Goal: Task Accomplishment & Management: Complete application form

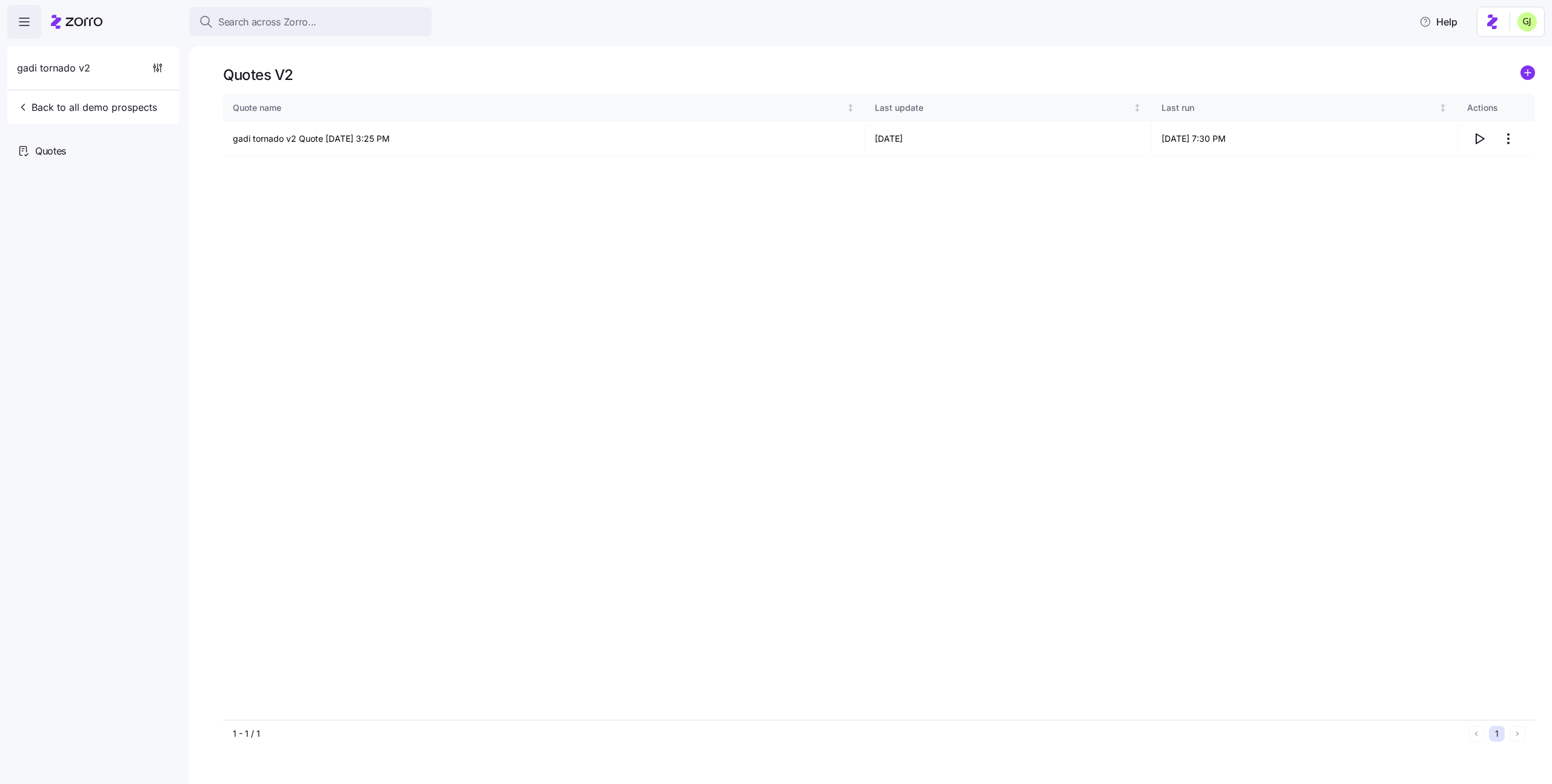
click at [1528, 72] on icon "add icon" at bounding box center [1528, 72] width 0 height 6
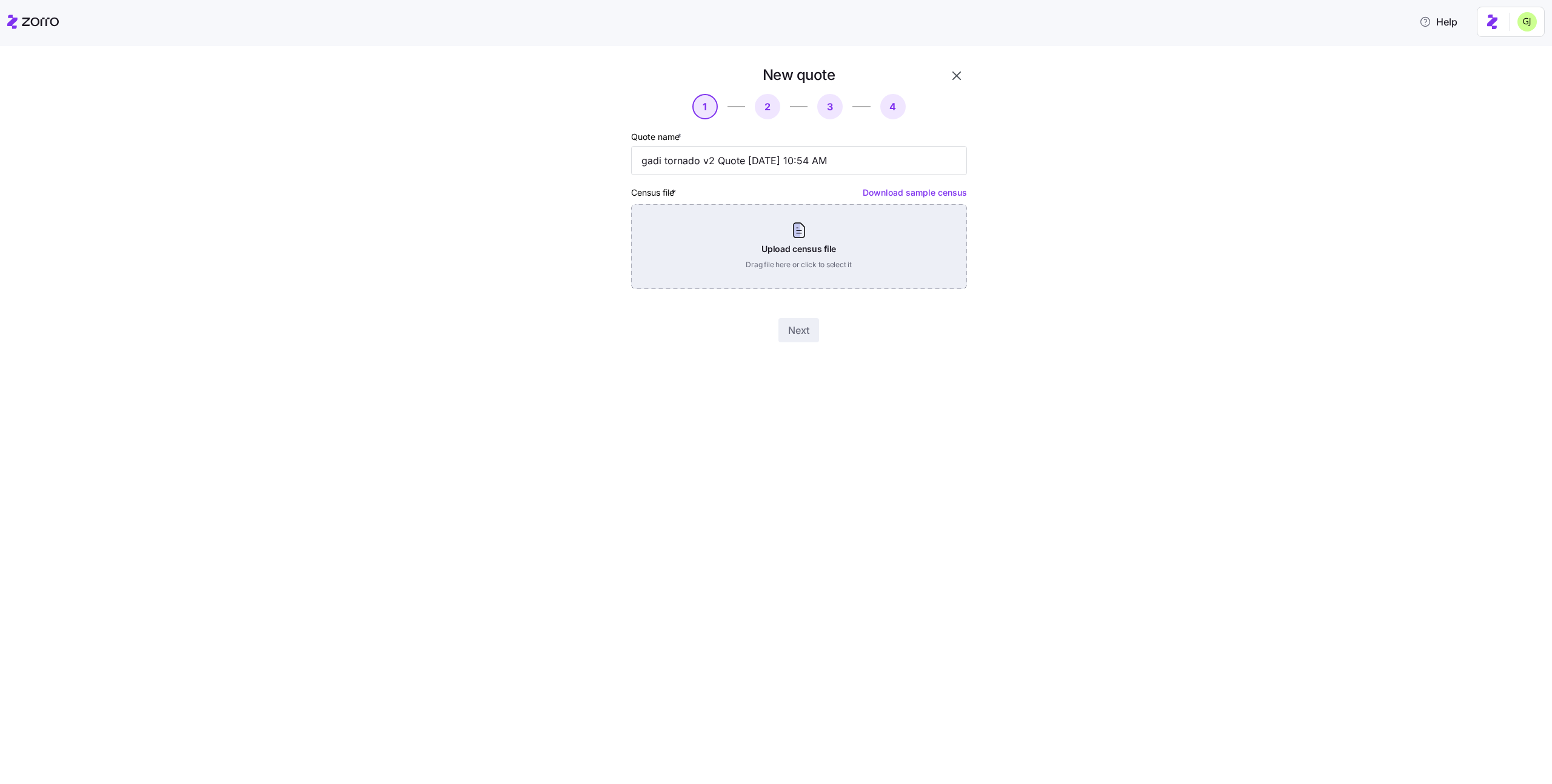
click at [891, 256] on div "Upload census file Drag file here or click to select it" at bounding box center [799, 247] width 336 height 85
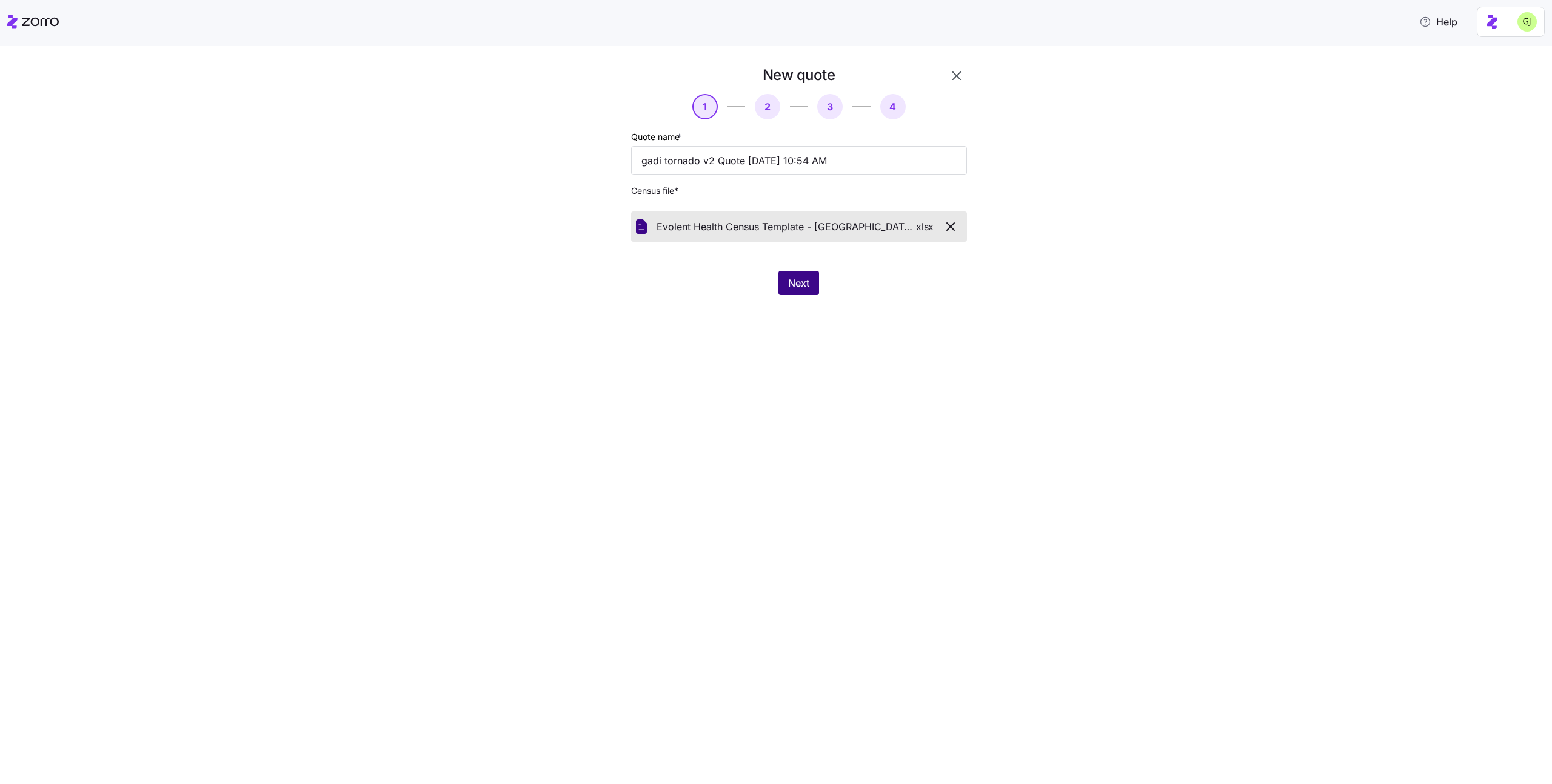
click at [793, 283] on span "Next" at bounding box center [798, 283] width 21 height 15
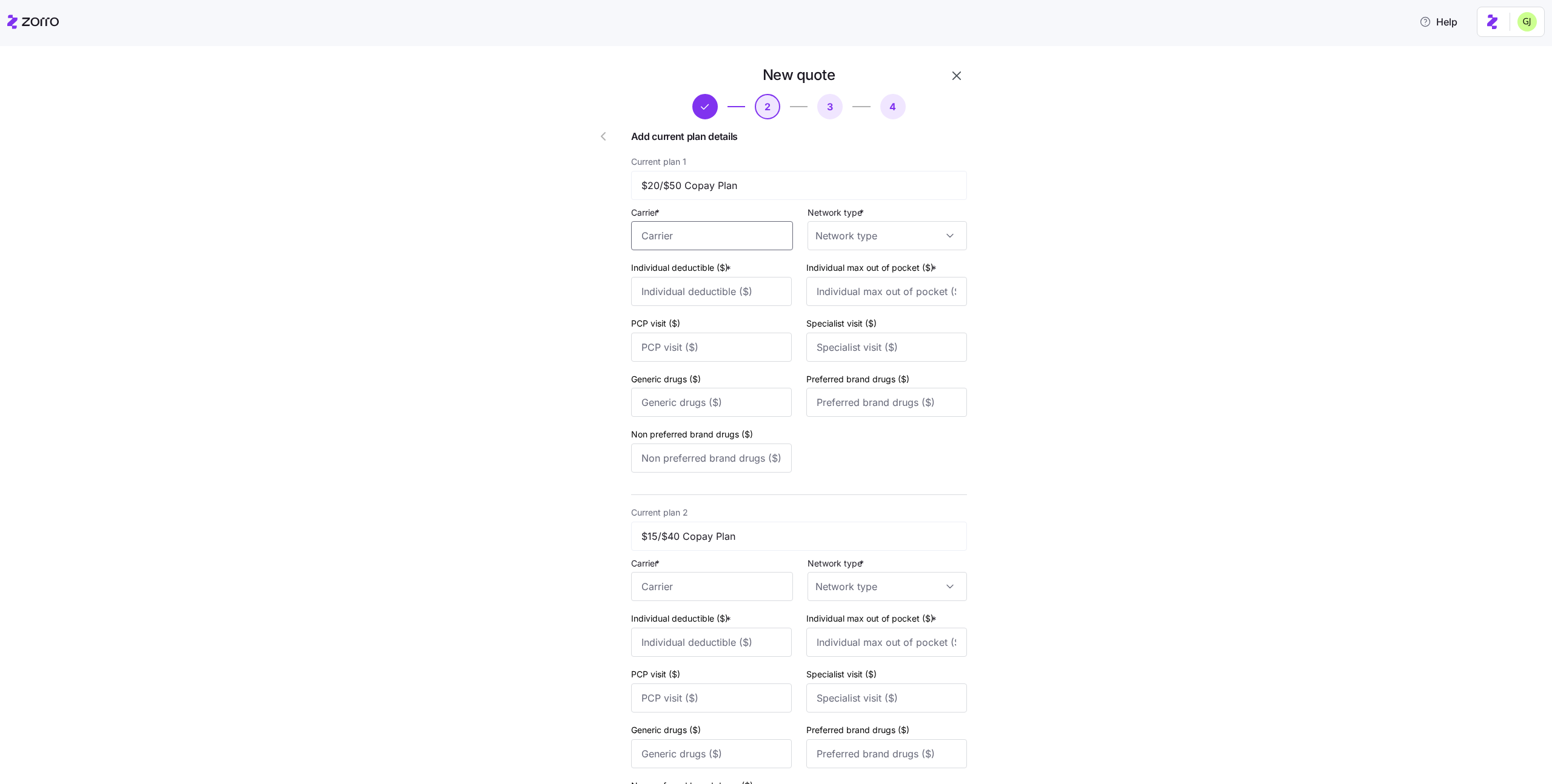
click at [743, 233] on input "Carrier *" at bounding box center [712, 235] width 162 height 29
click at [737, 267] on div "Aetna" at bounding box center [714, 272] width 151 height 27
type input "Aetna"
click at [839, 237] on input "Network type *" at bounding box center [887, 235] width 159 height 29
click at [847, 269] on div "HMO" at bounding box center [885, 272] width 145 height 25
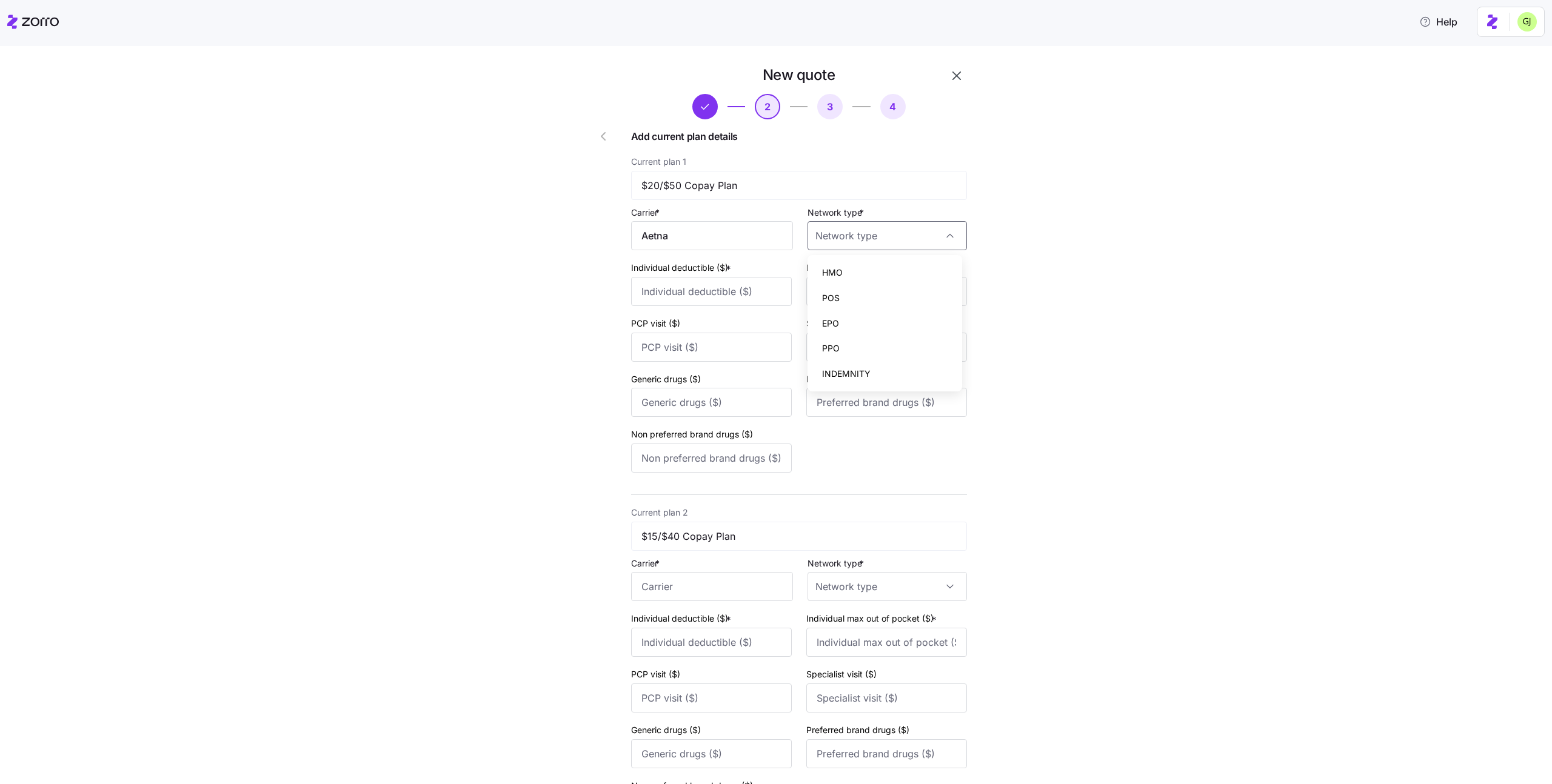
type input "HMO"
click at [760, 298] on input "Individual deductible ($) *" at bounding box center [712, 291] width 161 height 29
type input "1000"
type input "2000"
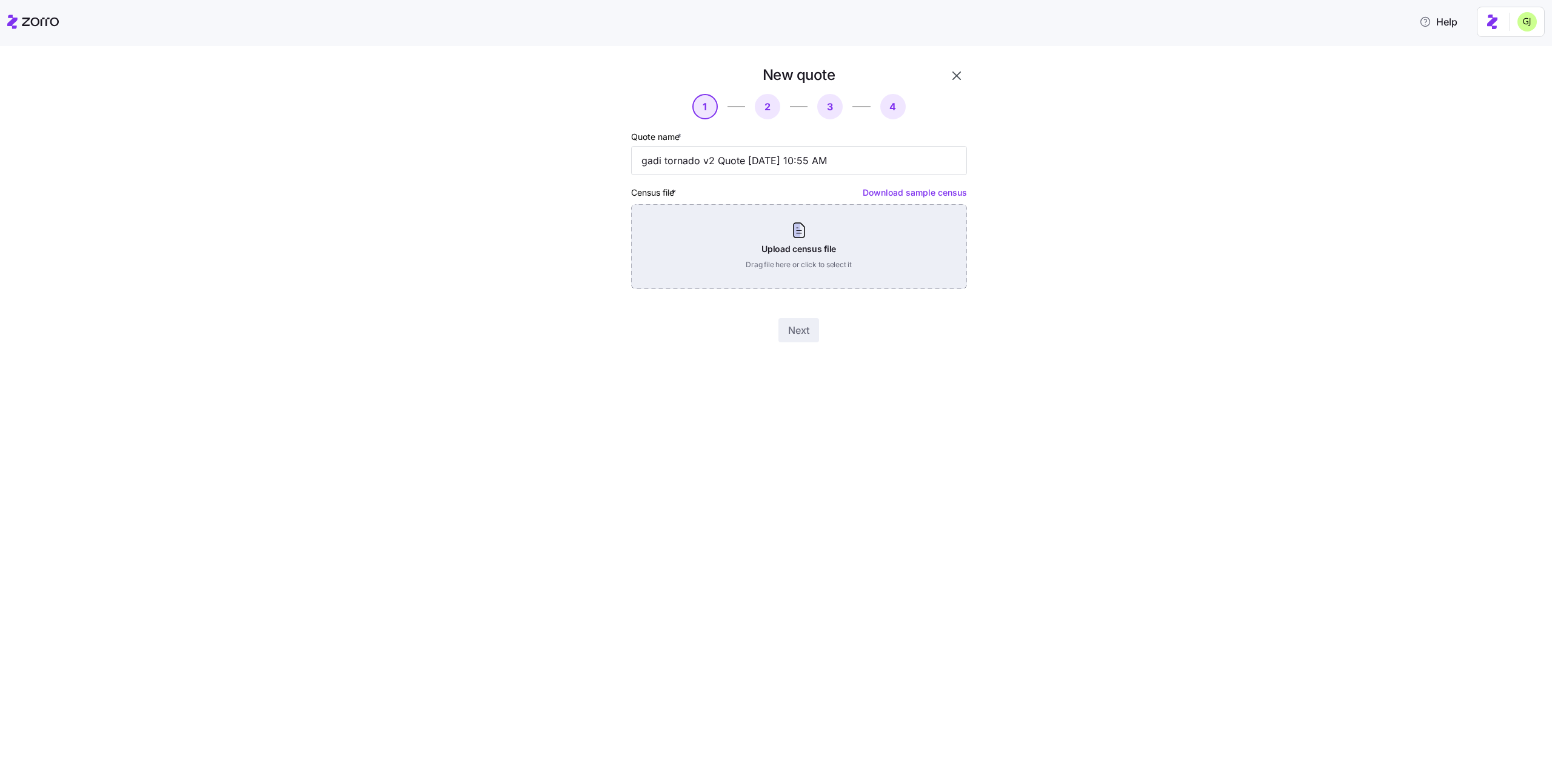
click at [876, 248] on div "Upload census file Drag file here or click to select it" at bounding box center [799, 247] width 336 height 85
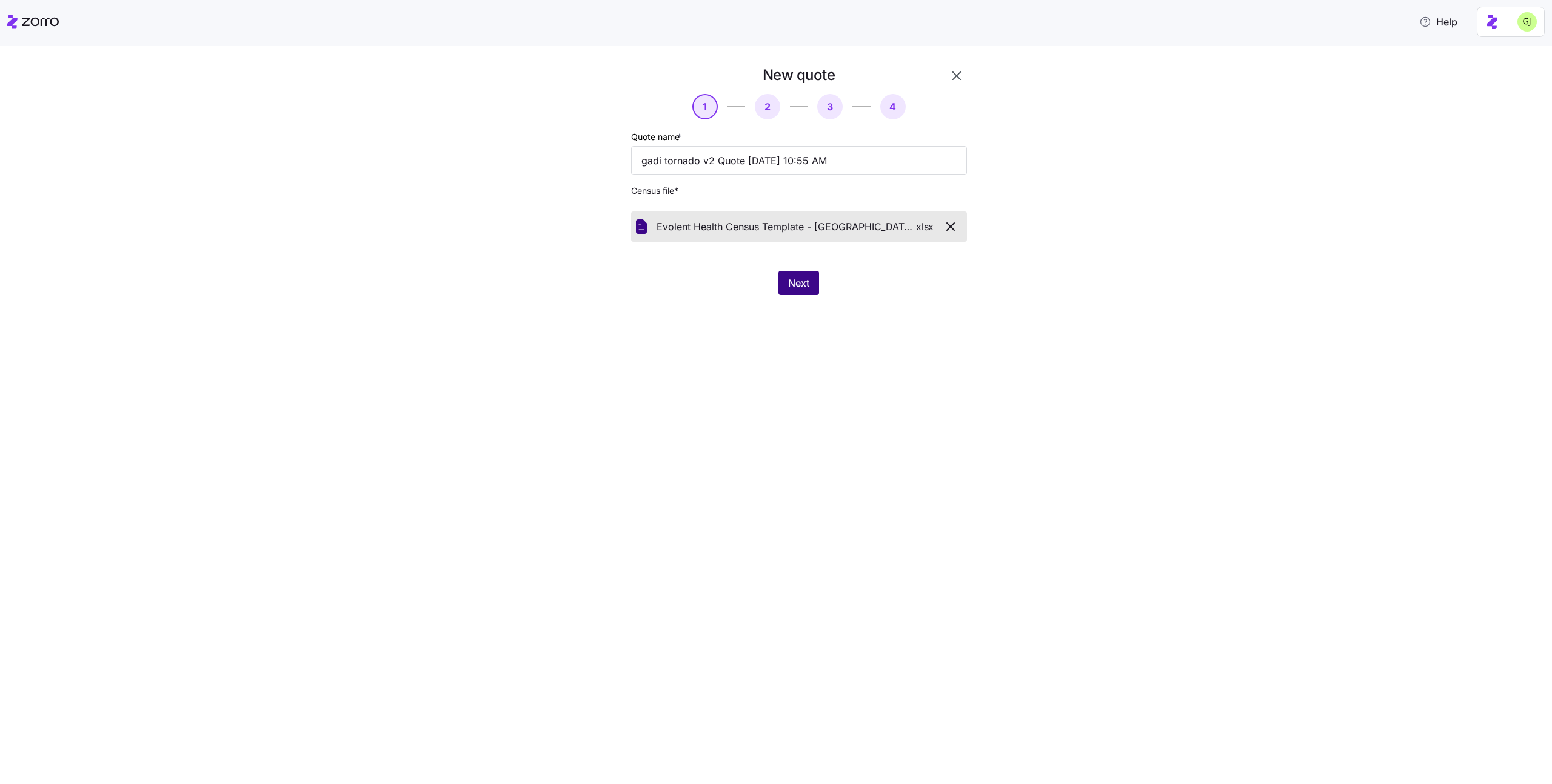
click at [801, 280] on span "Next" at bounding box center [798, 283] width 21 height 15
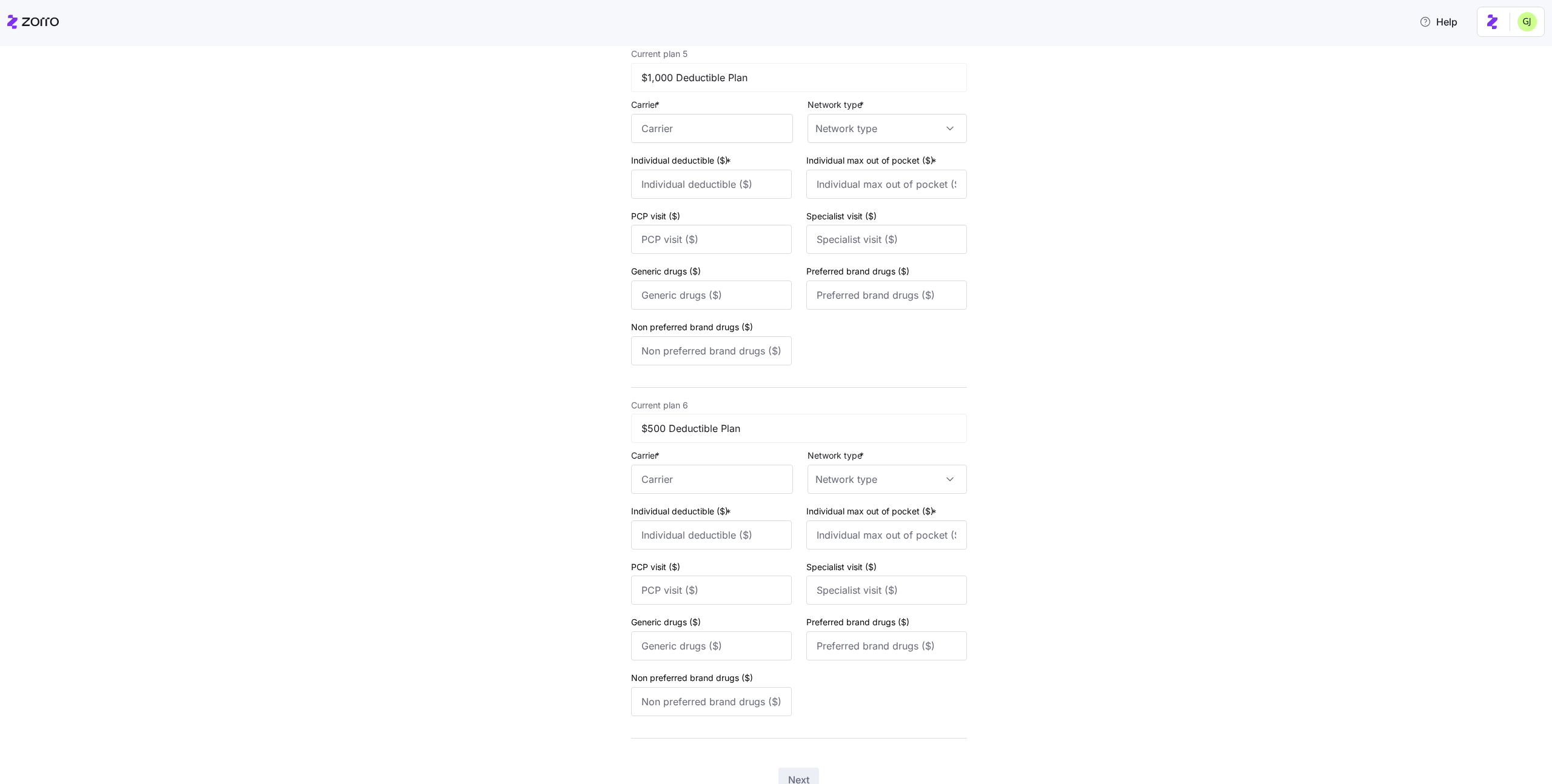
scroll to position [1600, 0]
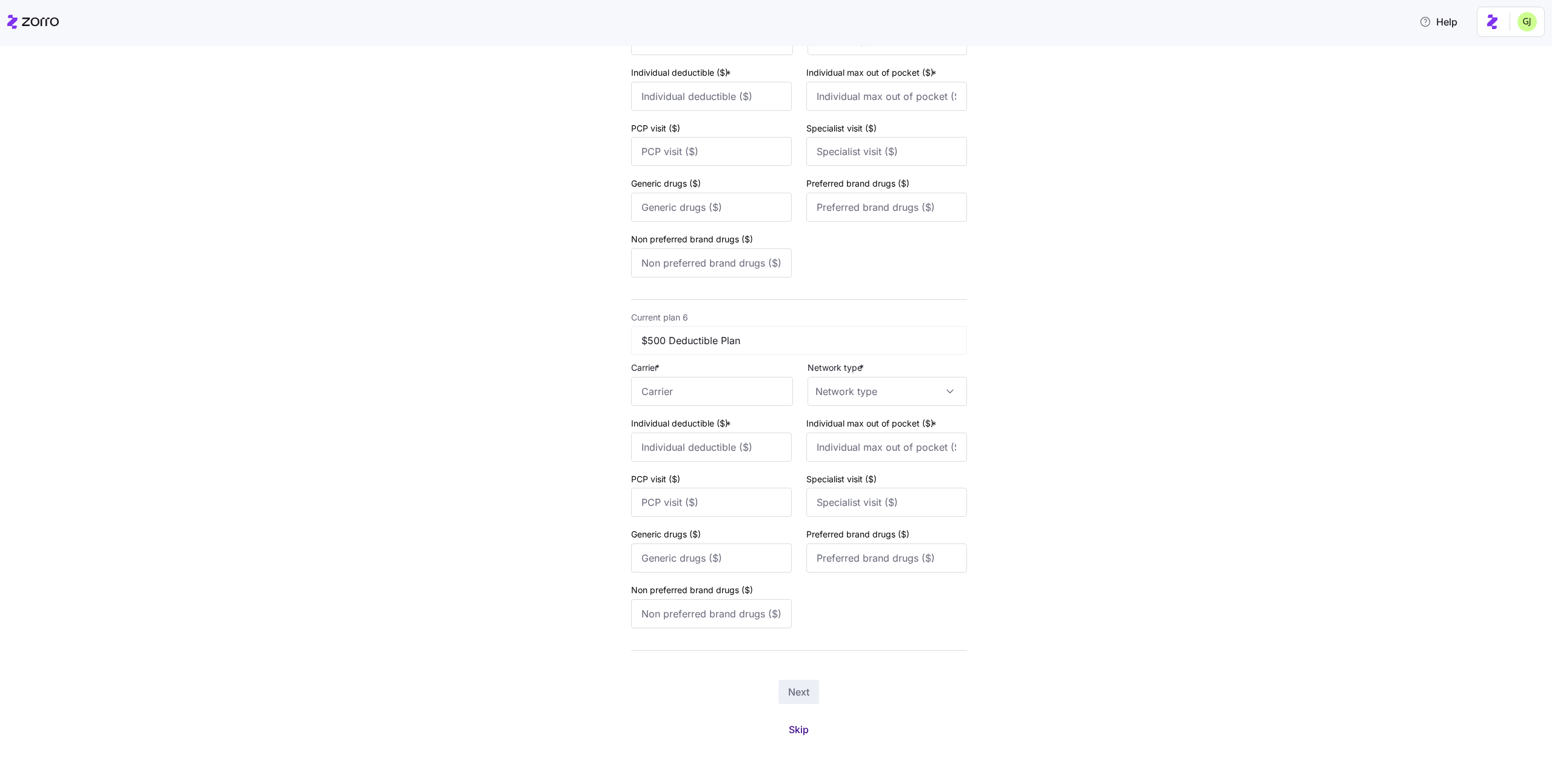
click at [800, 726] on span "Skip" at bounding box center [798, 730] width 20 height 15
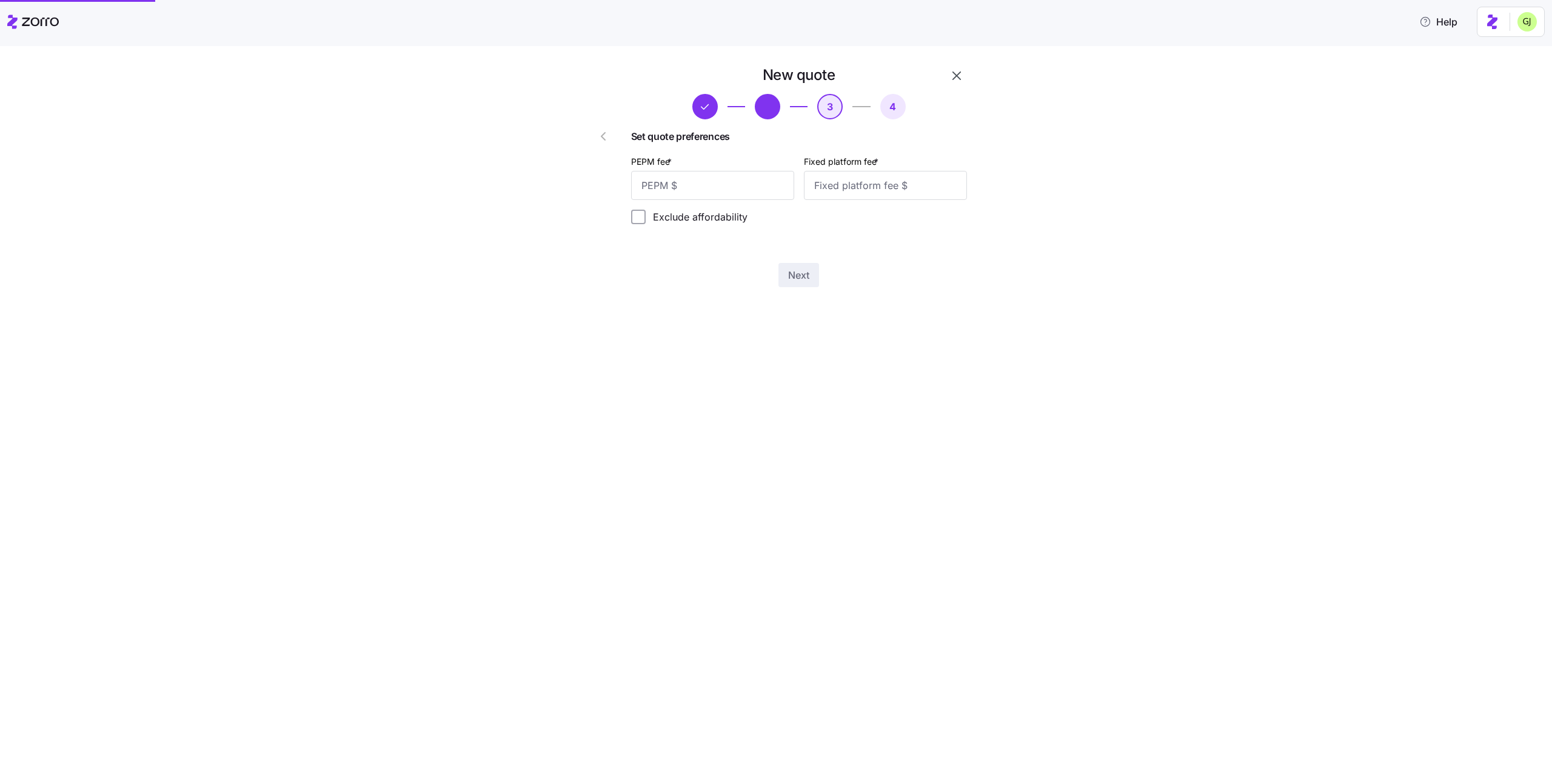
scroll to position [0, 0]
click at [745, 179] on input "PEPM fee *" at bounding box center [713, 185] width 163 height 29
type input "100"
type input "650"
click at [794, 275] on span "Next" at bounding box center [798, 275] width 21 height 15
